Goal: Submit feedback/report problem

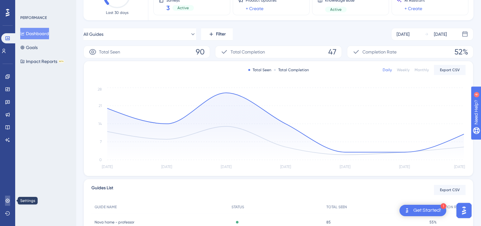
click at [10, 200] on icon at bounding box center [7, 200] width 5 height 5
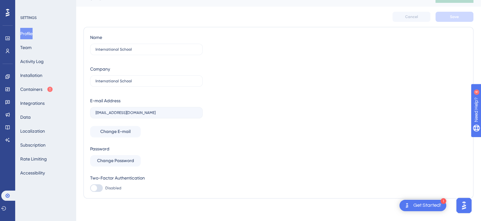
scroll to position [14, 0]
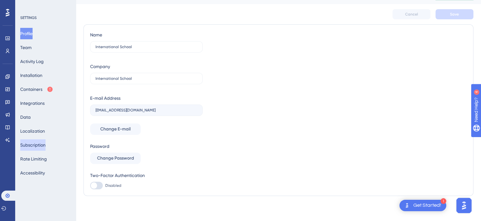
click at [45, 146] on button "Subscription" at bounding box center [32, 144] width 25 height 11
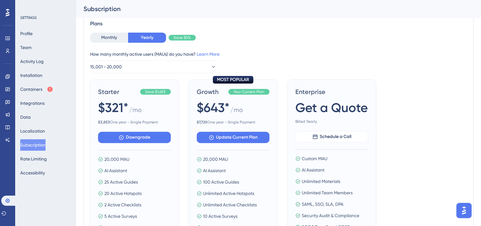
scroll to position [311, 0]
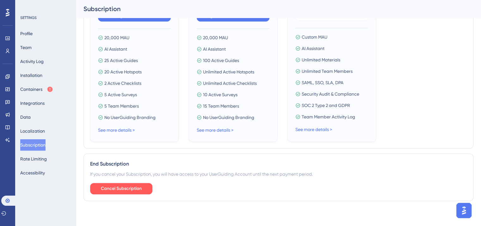
click at [463, 209] on img "Open AI Assistant Launcher" at bounding box center [463, 209] width 11 height 11
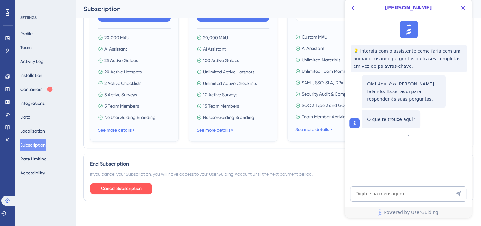
scroll to position [0, 0]
click at [385, 194] on textarea "AI Assistant Text Input" at bounding box center [408, 193] width 116 height 15
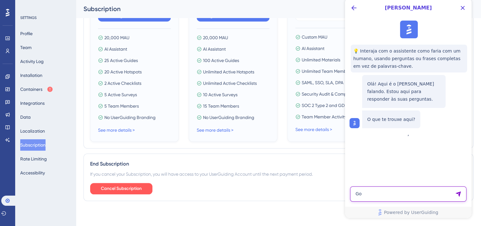
type textarea "G"
drag, startPoint x: 421, startPoint y: 195, endPoint x: 465, endPoint y: 194, distance: 43.9
click at [465, 194] on textarea "Realizei o fluxo de cancelamento, mas não recebi" at bounding box center [408, 193] width 116 height 15
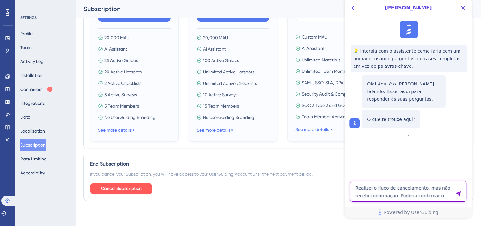
type textarea "Realizei o fluxo de cancelamento, mas não recebi confirmação. Poderia confirmar…"
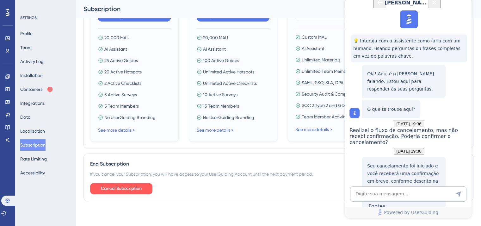
scroll to position [92, 0]
